Goal: Navigation & Orientation: Find specific page/section

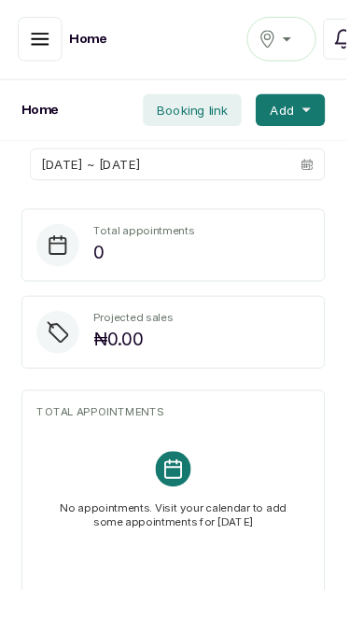
scroll to position [7, 0]
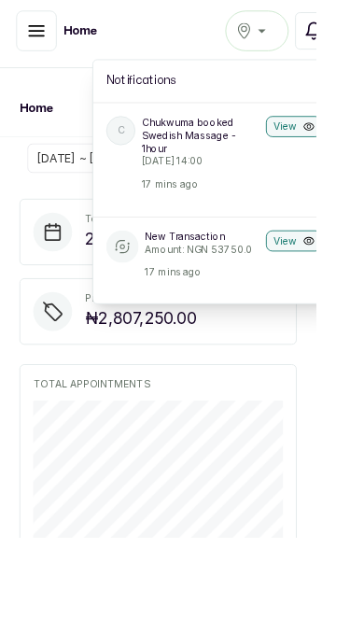
scroll to position [6, 0]
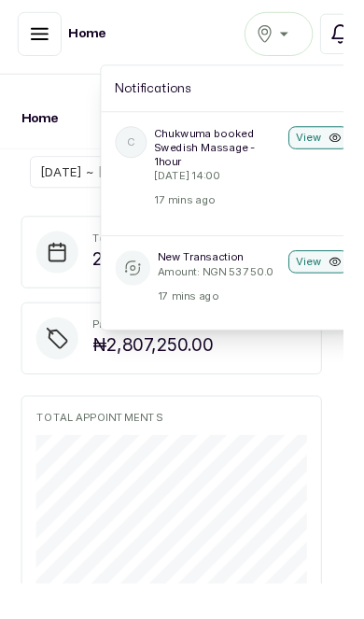
click at [348, 38] on button "Notifications" at bounding box center [361, 36] width 43 height 43
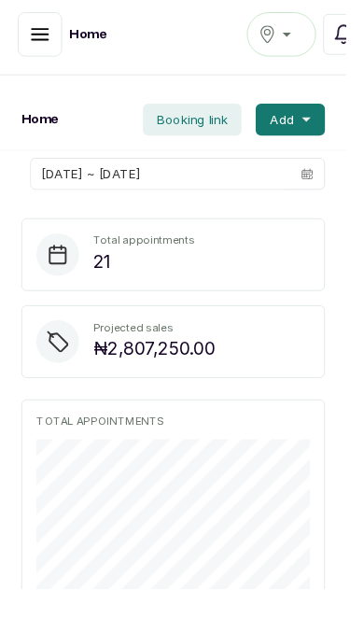
click at [46, 48] on button "button" at bounding box center [42, 36] width 47 height 47
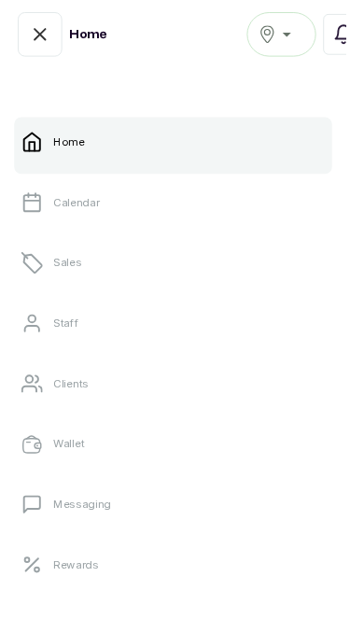
click at [45, 398] on link "Clients" at bounding box center [182, 403] width 334 height 52
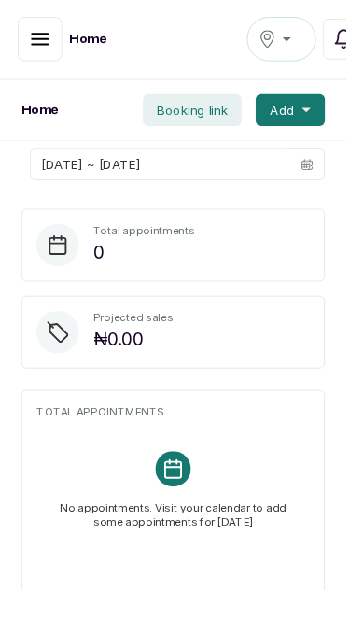
click at [41, 49] on icon "button" at bounding box center [42, 40] width 22 height 22
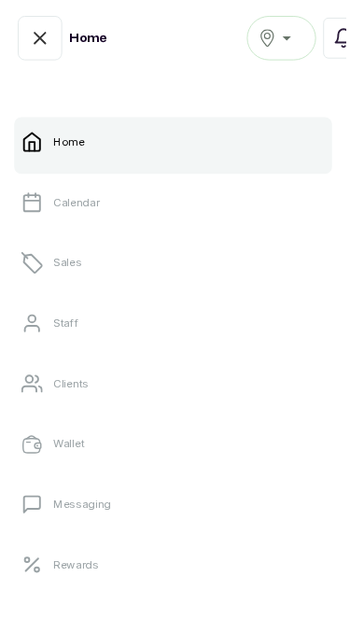
click at [39, 403] on icon at bounding box center [33, 403] width 21 height 17
